Goal: Task Accomplishment & Management: Manage account settings

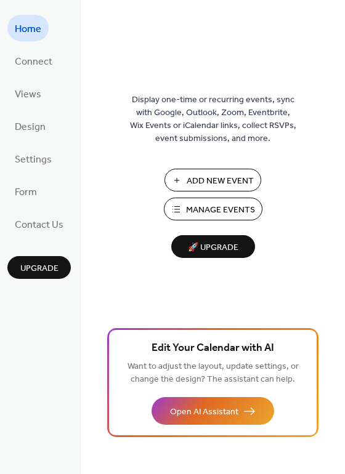
click at [232, 208] on span "Manage Events" at bounding box center [220, 210] width 69 height 13
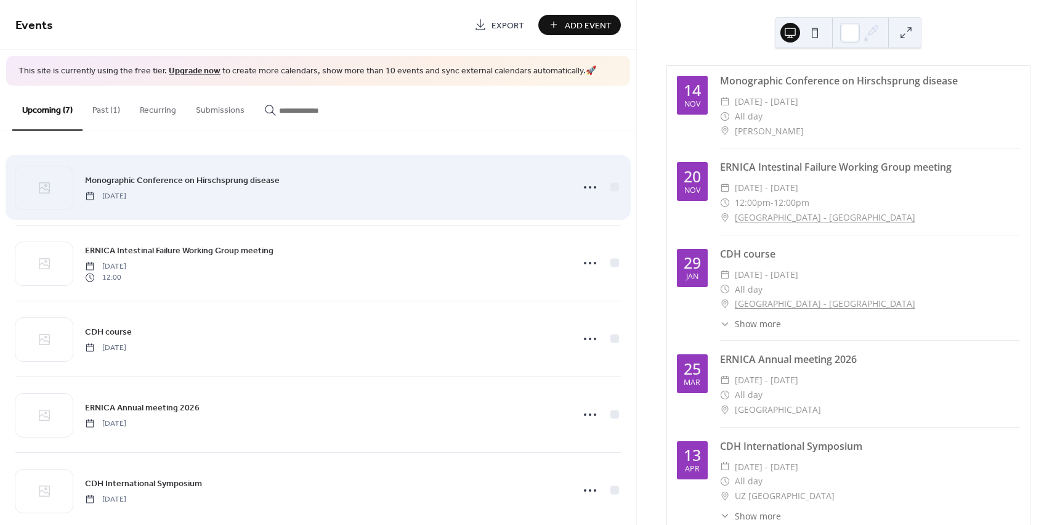
click at [338, 190] on div "Monographic Conference on Hirschsprung disease [DATE]" at bounding box center [325, 187] width 480 height 28
click at [582, 189] on icon at bounding box center [590, 187] width 20 height 20
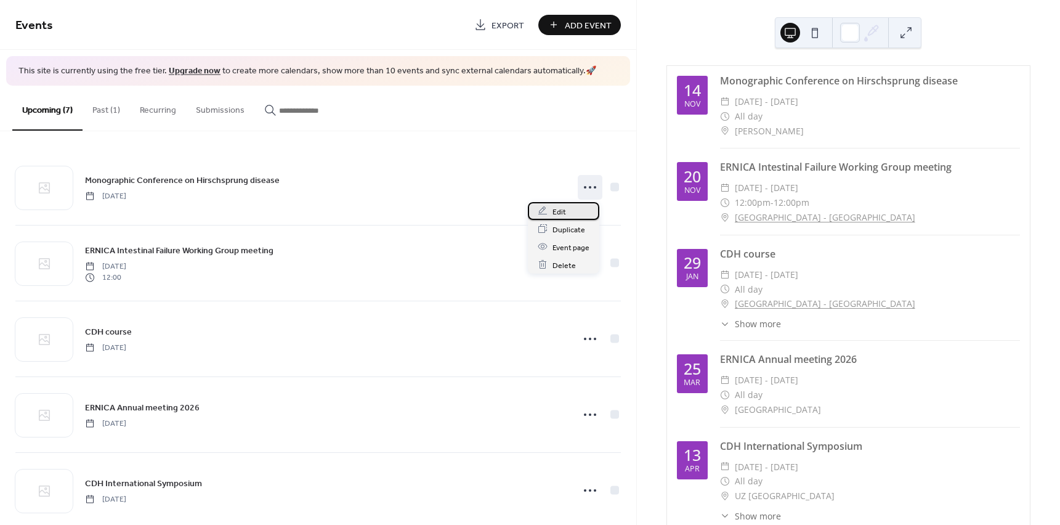
click at [578, 217] on div "Edit" at bounding box center [563, 211] width 71 height 18
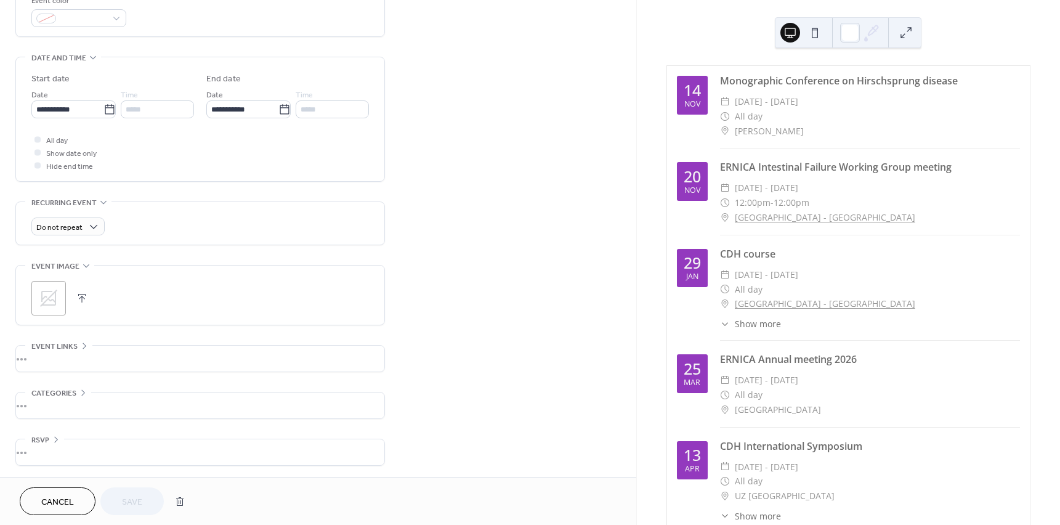
scroll to position [346, 0]
click at [83, 295] on button "button" at bounding box center [81, 296] width 17 height 17
